Goal: Task Accomplishment & Management: Manage account settings

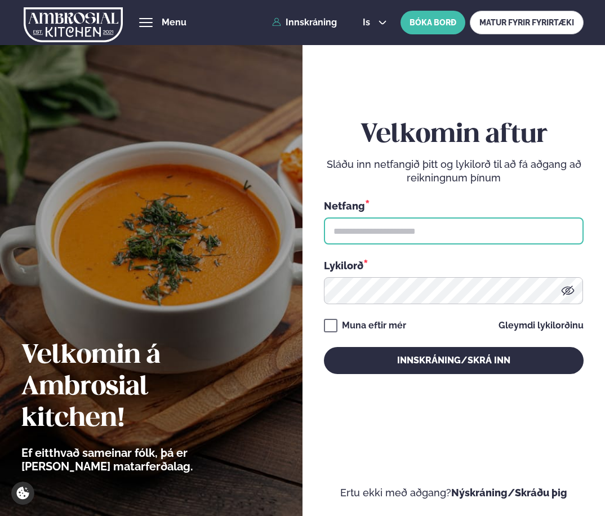
click at [353, 221] on input "text" at bounding box center [454, 230] width 260 height 27
type input "**********"
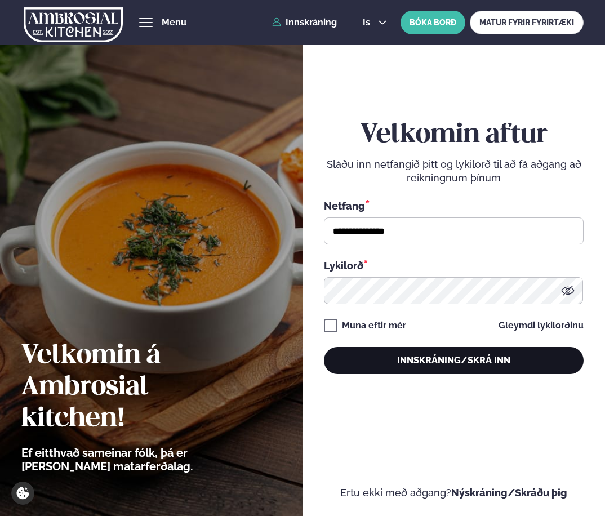
click at [373, 363] on button "Innskráning/Skrá inn" at bounding box center [454, 360] width 260 height 27
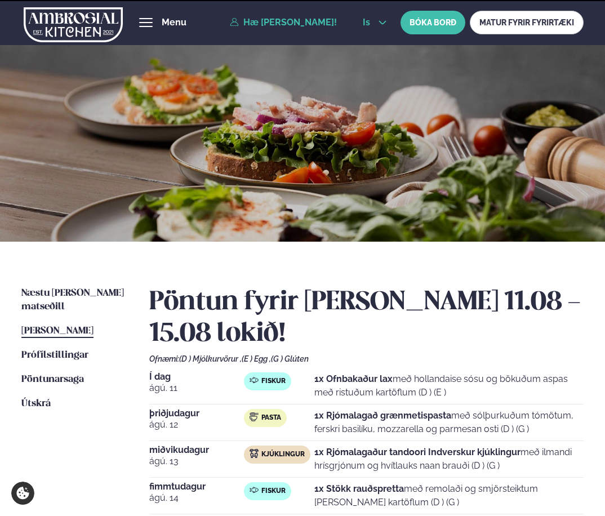
click at [366, 25] on span "is" at bounding box center [368, 22] width 11 height 9
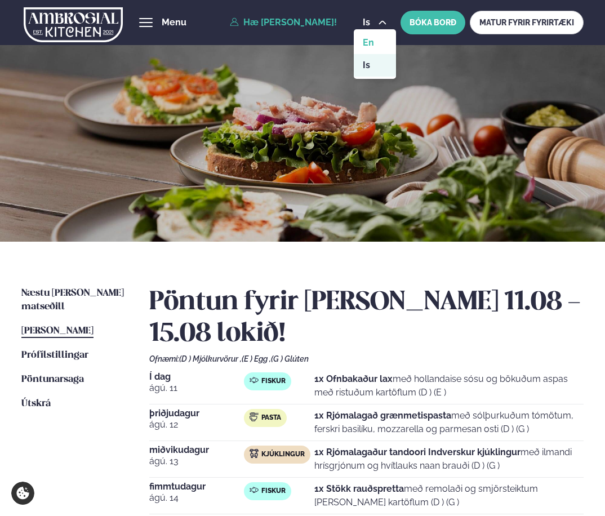
click at [369, 44] on link "en" at bounding box center [375, 43] width 42 height 23
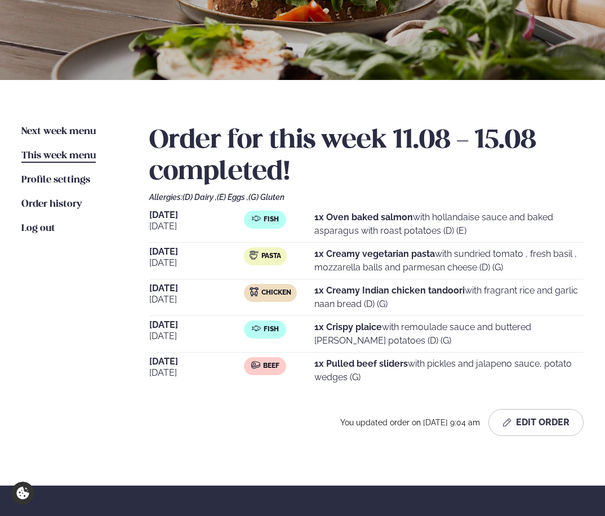
scroll to position [163, 0]
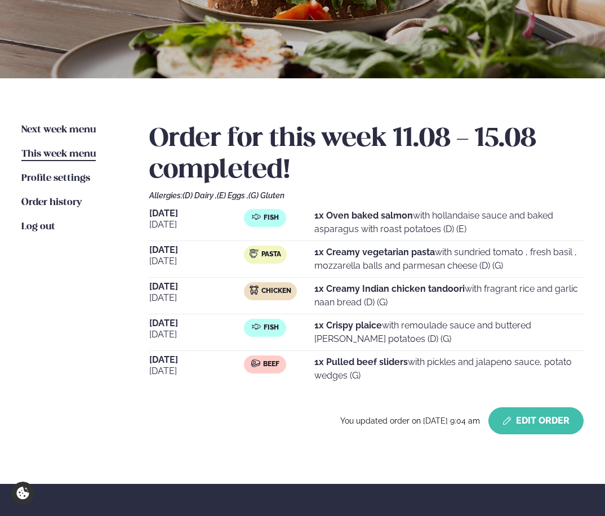
click at [514, 425] on button "Edit Order" at bounding box center [535, 420] width 95 height 27
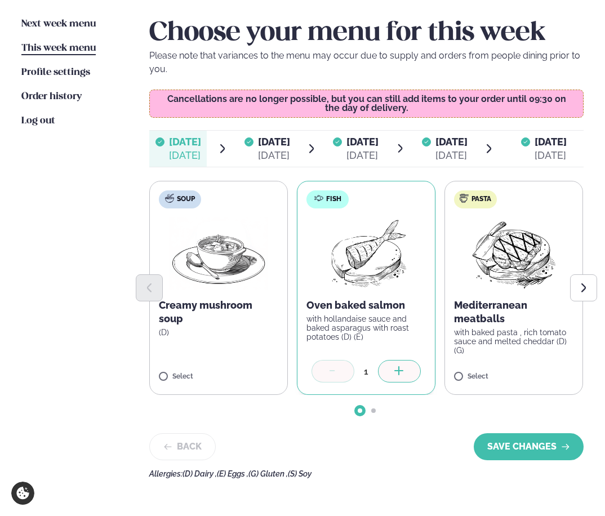
scroll to position [280, 0]
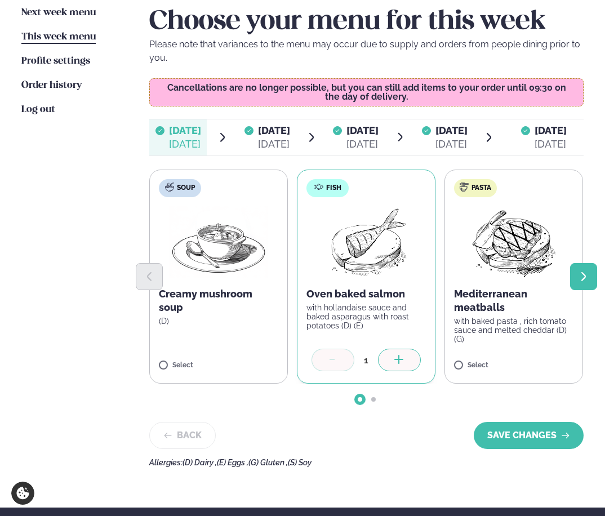
click at [593, 278] on button "Next slide" at bounding box center [583, 276] width 27 height 27
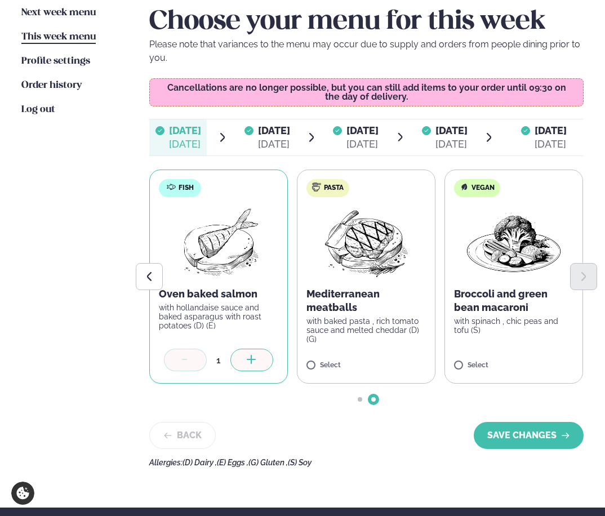
click at [258, 137] on div "[DATE]" at bounding box center [274, 144] width 32 height 14
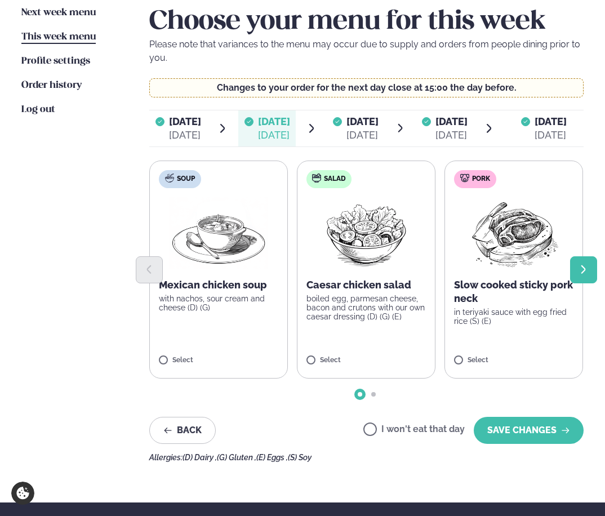
click at [576, 270] on button "Next slide" at bounding box center [583, 269] width 27 height 27
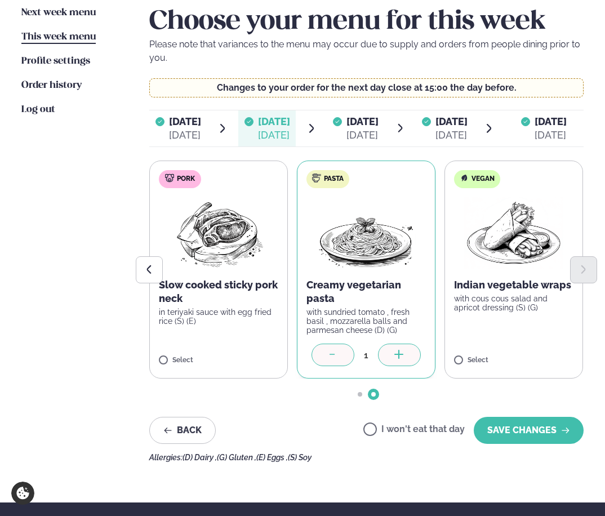
click at [346, 128] on div "[DATE]" at bounding box center [362, 135] width 32 height 14
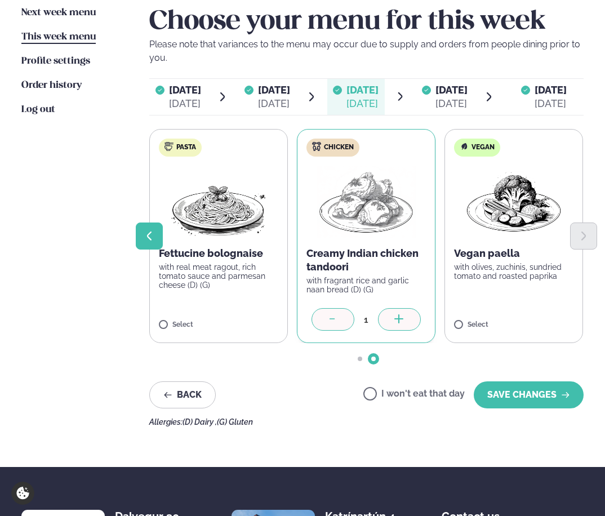
click at [151, 237] on icon "Previous slide" at bounding box center [149, 235] width 11 height 11
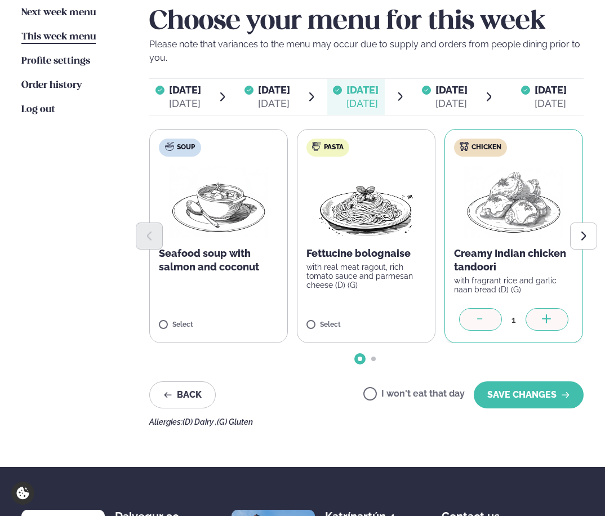
click at [452, 89] on span "[DATE]" at bounding box center [451, 90] width 32 height 12
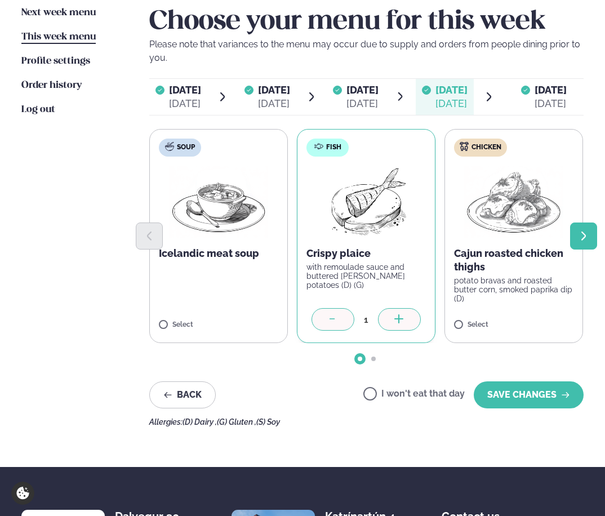
click at [571, 229] on button "Next slide" at bounding box center [583, 235] width 27 height 27
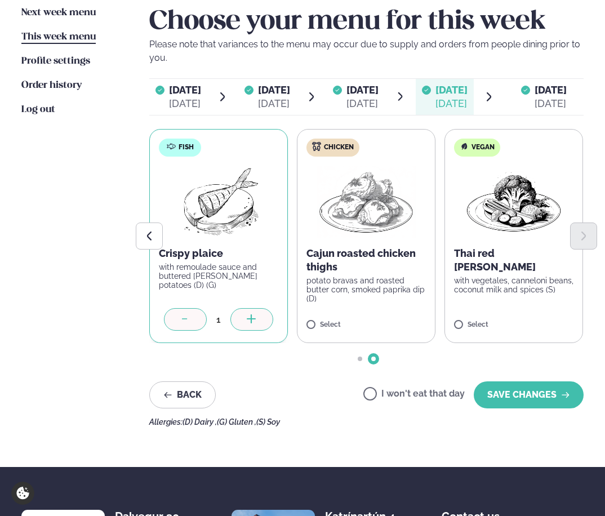
click at [545, 98] on div "[DATE]" at bounding box center [550, 104] width 32 height 14
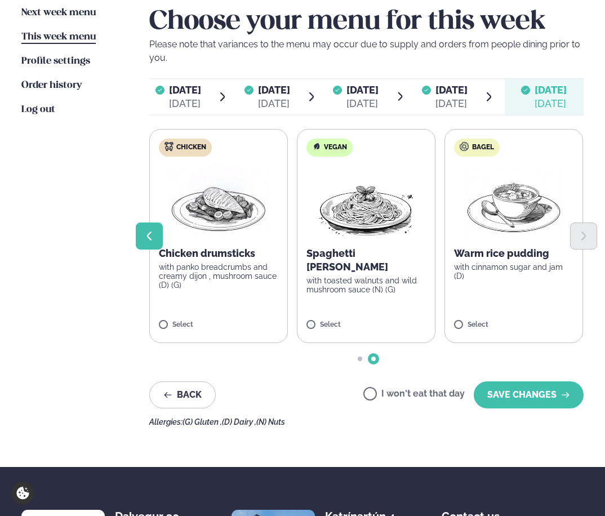
click at [149, 233] on icon "Previous slide" at bounding box center [149, 235] width 5 height 9
